Goal: Information Seeking & Learning: Understand process/instructions

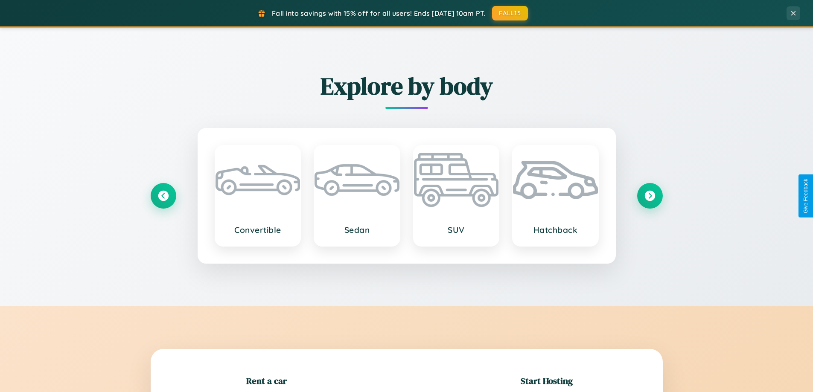
scroll to position [184, 0]
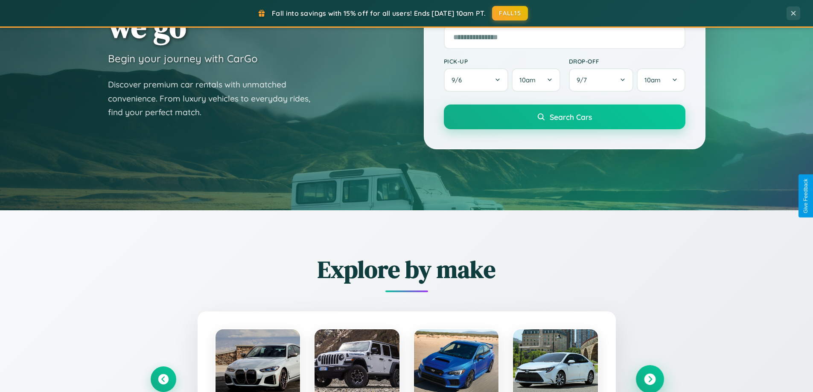
click at [650, 380] on icon at bounding box center [650, 380] width 12 height 12
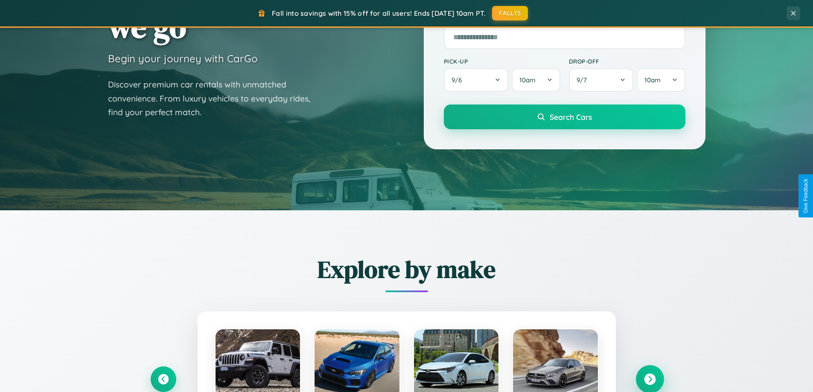
click at [650, 379] on icon at bounding box center [650, 380] width 12 height 12
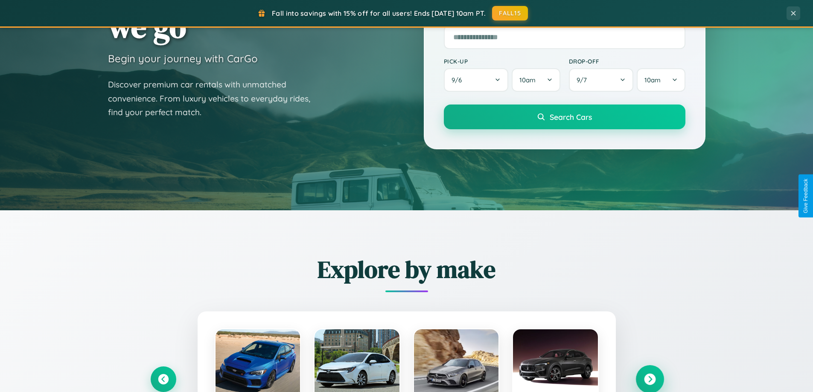
scroll to position [1643, 0]
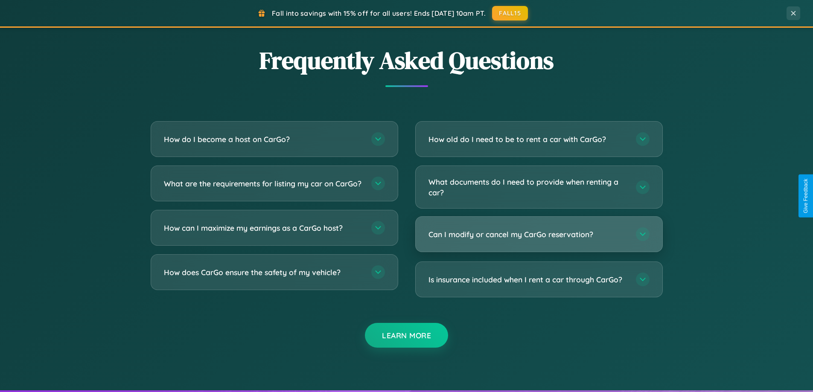
click at [539, 235] on h3 "Can I modify or cancel my CarGo reservation?" at bounding box center [528, 234] width 199 height 11
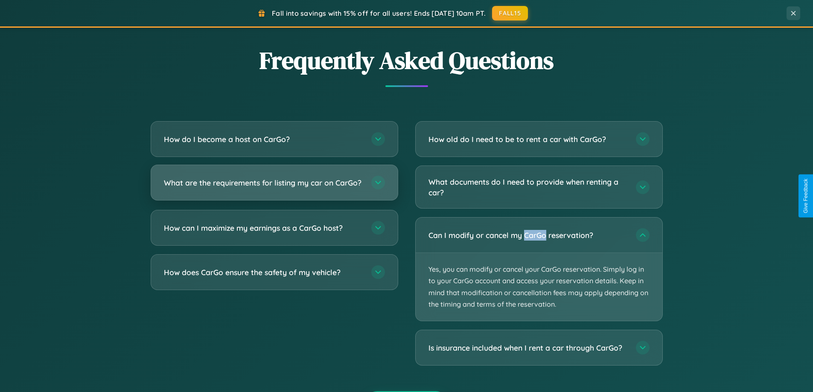
click at [274, 187] on h3 "What are the requirements for listing my car on CarGo?" at bounding box center [263, 183] width 199 height 11
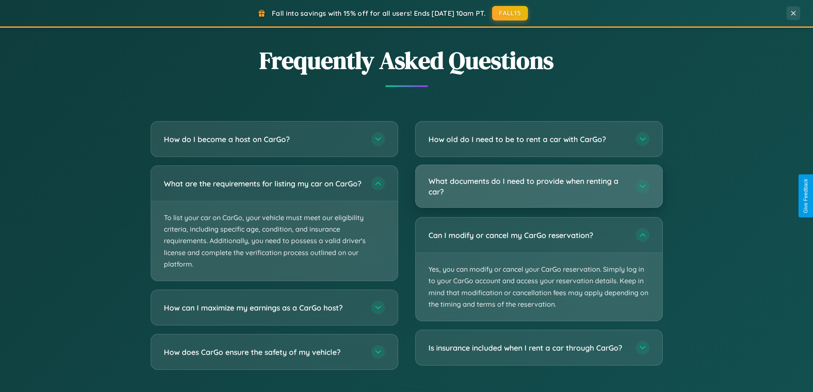
click at [539, 187] on h3 "What documents do I need to provide when renting a car?" at bounding box center [528, 186] width 199 height 21
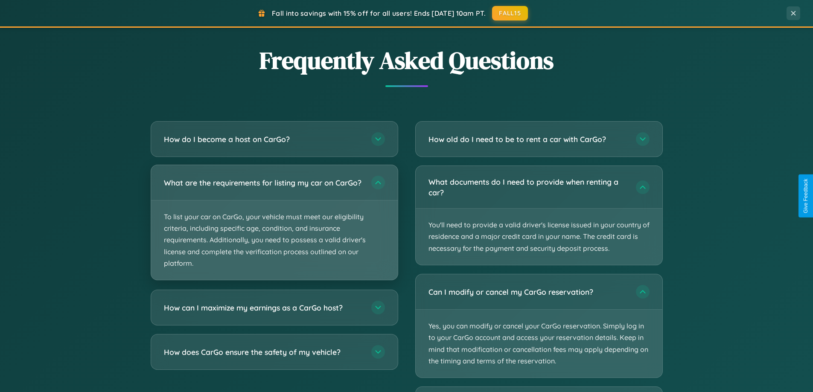
click at [274, 227] on p "To list your car on CarGo, your vehicle must meet our eligibility criteria, inc…" at bounding box center [274, 240] width 247 height 79
click at [274, 226] on p "To list your car on CarGo, your vehicle must meet our eligibility criteria, inc…" at bounding box center [274, 240] width 247 height 79
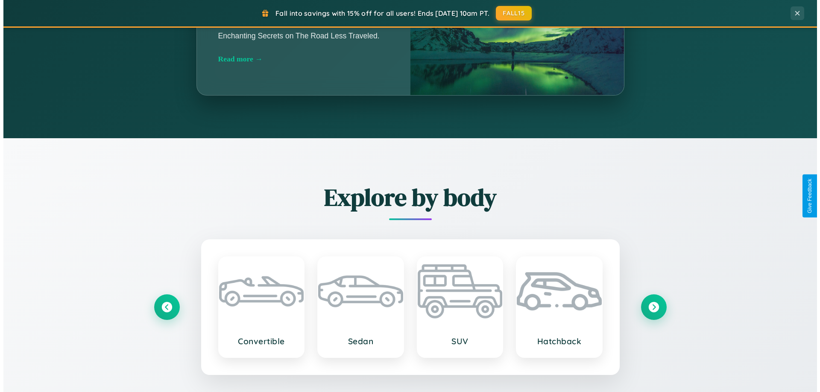
scroll to position [0, 0]
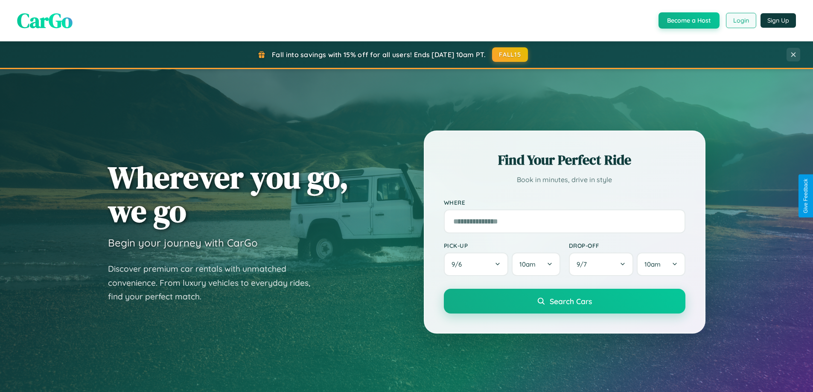
click at [741, 20] on button "Login" at bounding box center [741, 20] width 30 height 15
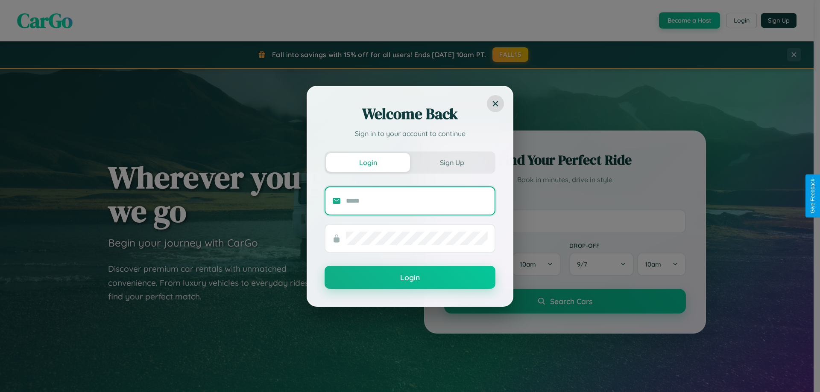
click at [417, 201] on input "text" at bounding box center [417, 201] width 142 height 14
type input "**********"
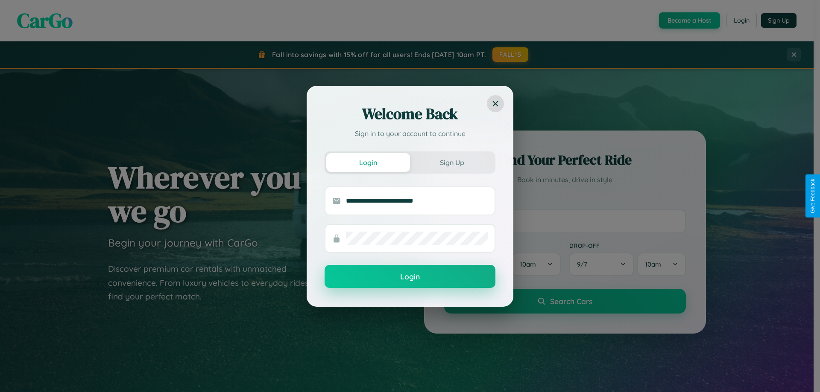
click at [410, 277] on button "Login" at bounding box center [410, 276] width 171 height 23
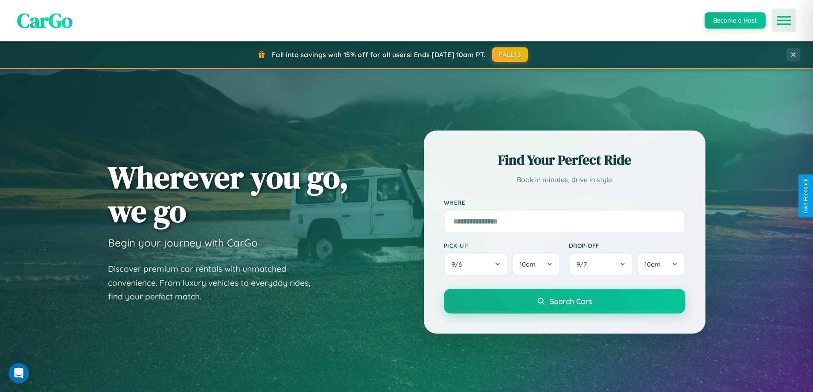
click at [784, 20] on icon "Open menu" at bounding box center [784, 21] width 12 height 8
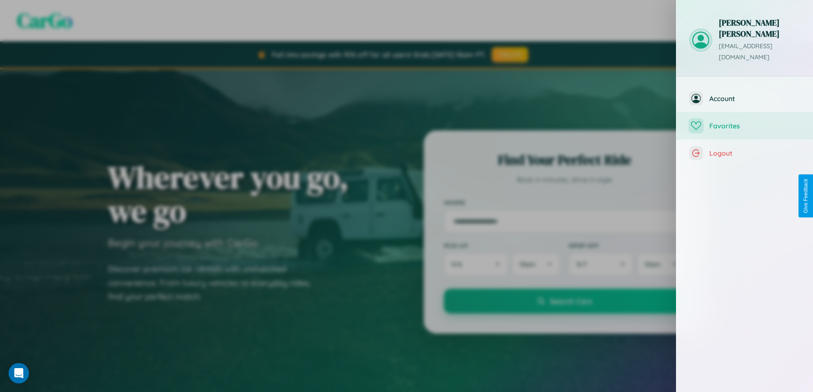
click at [745, 122] on span "Favorites" at bounding box center [755, 126] width 91 height 9
